Goal: Task Accomplishment & Management: Use online tool/utility

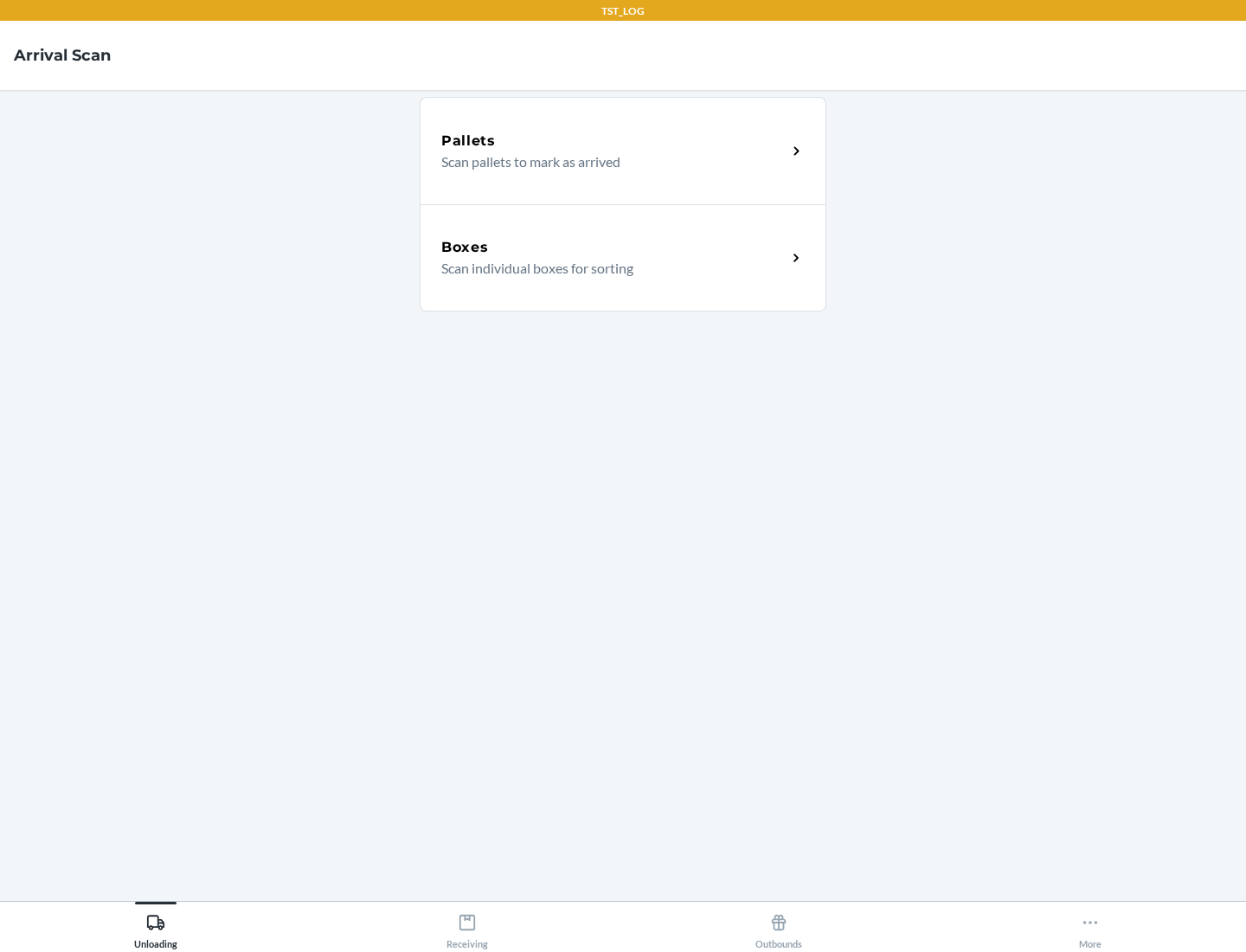
click at [614, 248] on div "Boxes" at bounding box center [614, 248] width 345 height 21
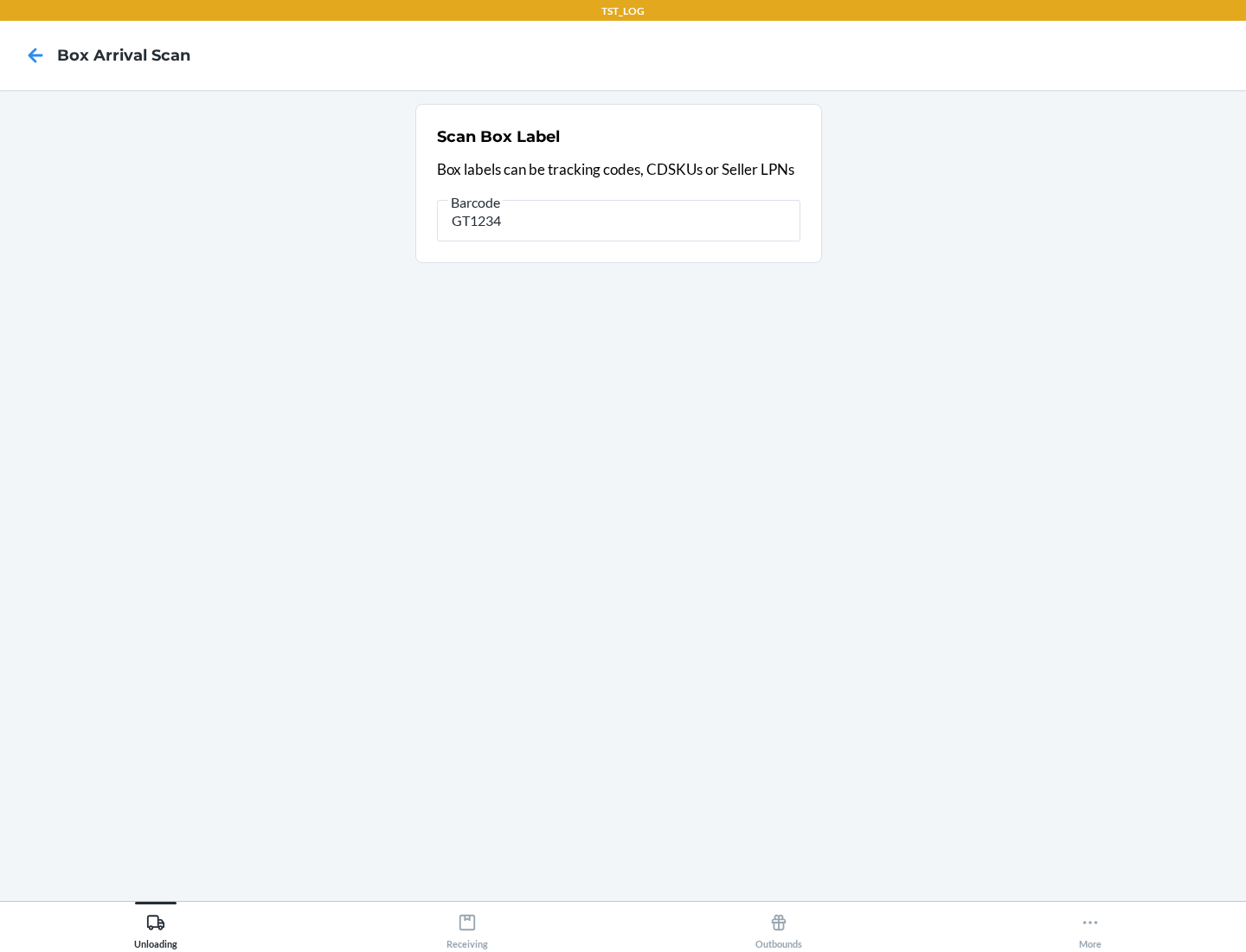
type input "GT1234"
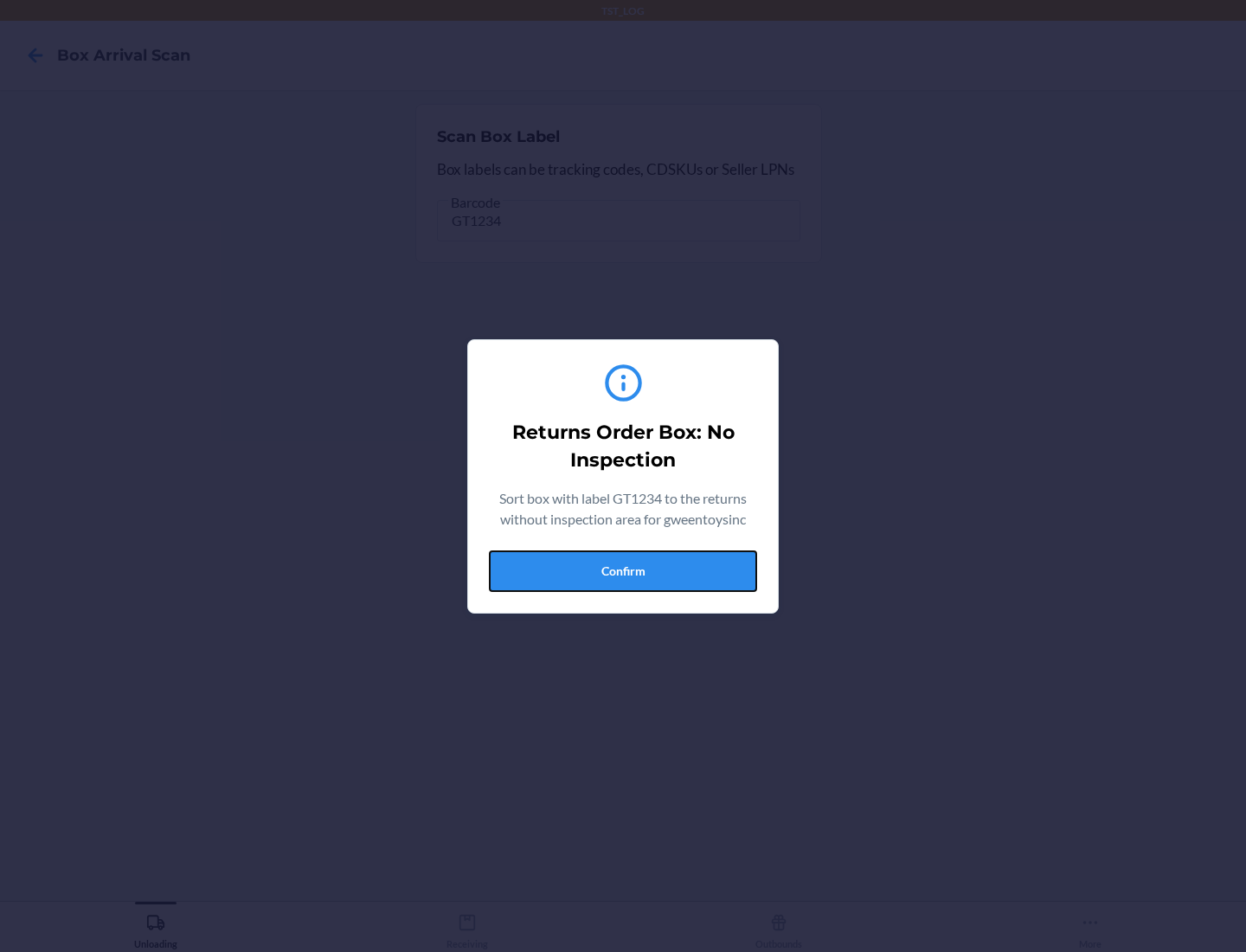
click at [623, 570] on button "Confirm" at bounding box center [623, 571] width 269 height 41
